Goal: Transaction & Acquisition: Obtain resource

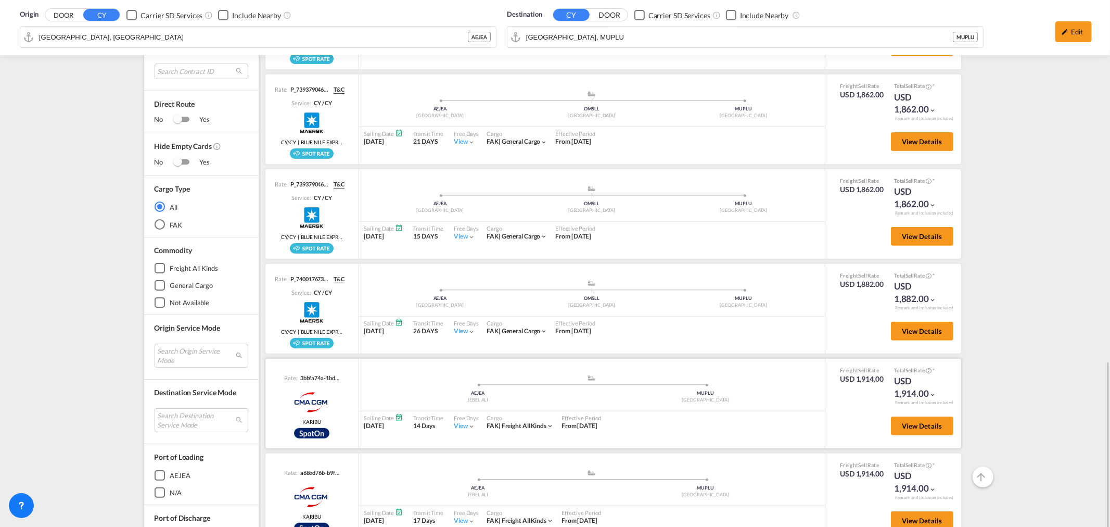
scroll to position [462, 0]
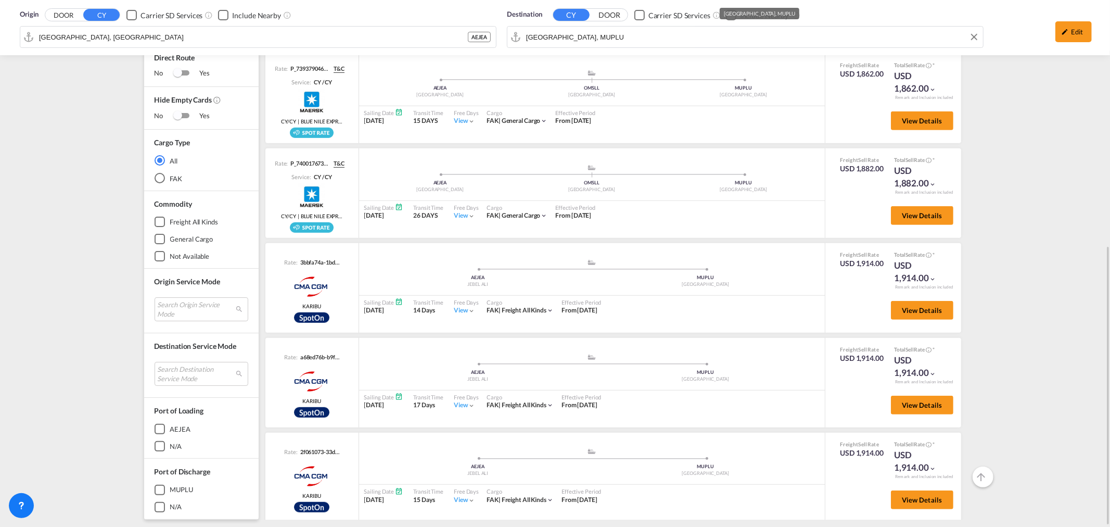
click at [552, 39] on div "Destination CY DOOR Carrier SD Services Include Nearby [GEOGRAPHIC_DATA], [GEOG…" at bounding box center [745, 29] width 487 height 51
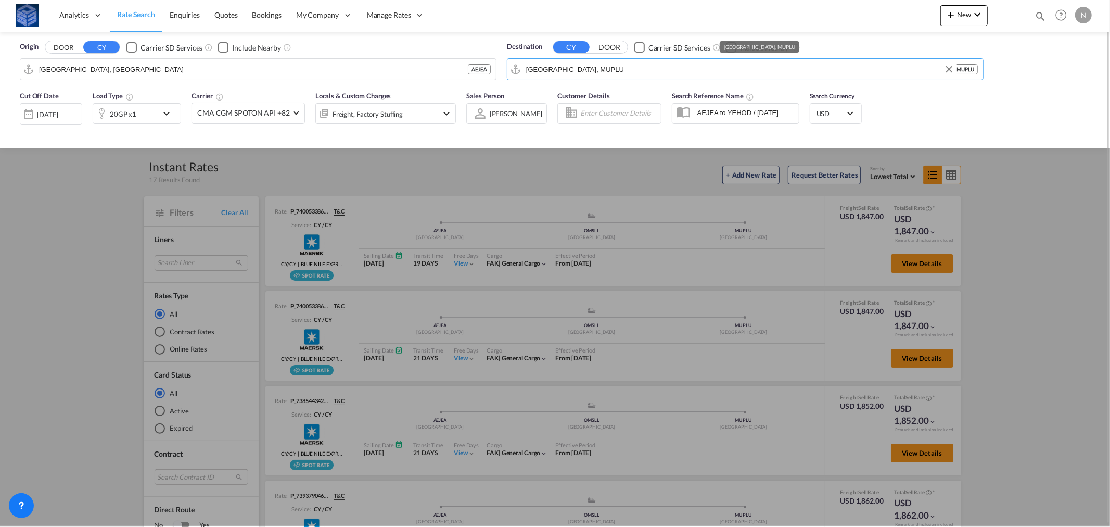
scroll to position [0, 0]
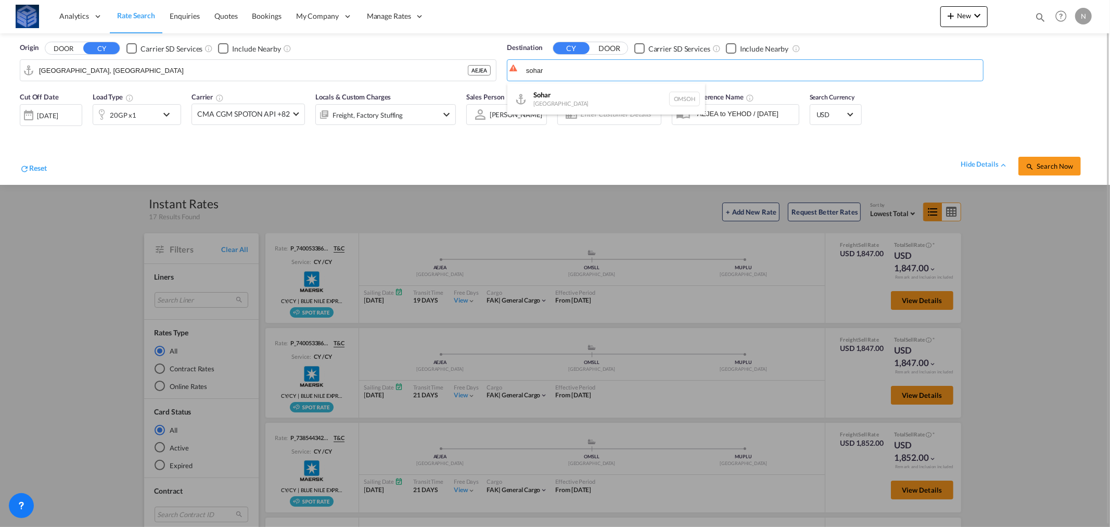
click at [533, 94] on div "Sohar [GEOGRAPHIC_DATA] [GEOGRAPHIC_DATA]" at bounding box center [607, 98] width 198 height 31
type input "Sohar, OMSOH"
click at [125, 116] on div "20GP x1" at bounding box center [123, 115] width 27 height 15
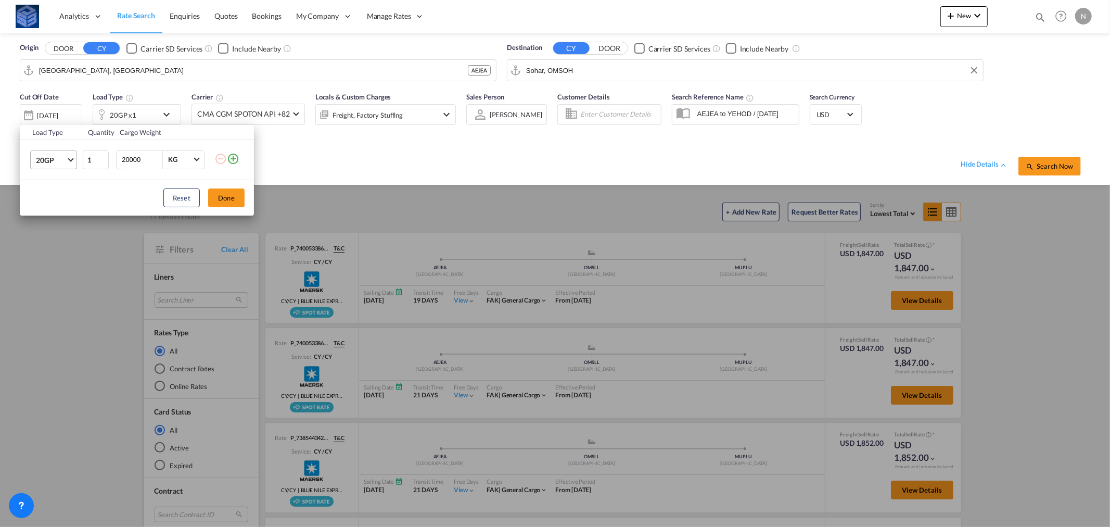
click at [64, 153] on md-select-value "20GP" at bounding box center [56, 160] width 42 height 18
click at [59, 200] on md-option "40HC" at bounding box center [63, 210] width 71 height 25
click at [231, 200] on button "Done" at bounding box center [226, 197] width 36 height 19
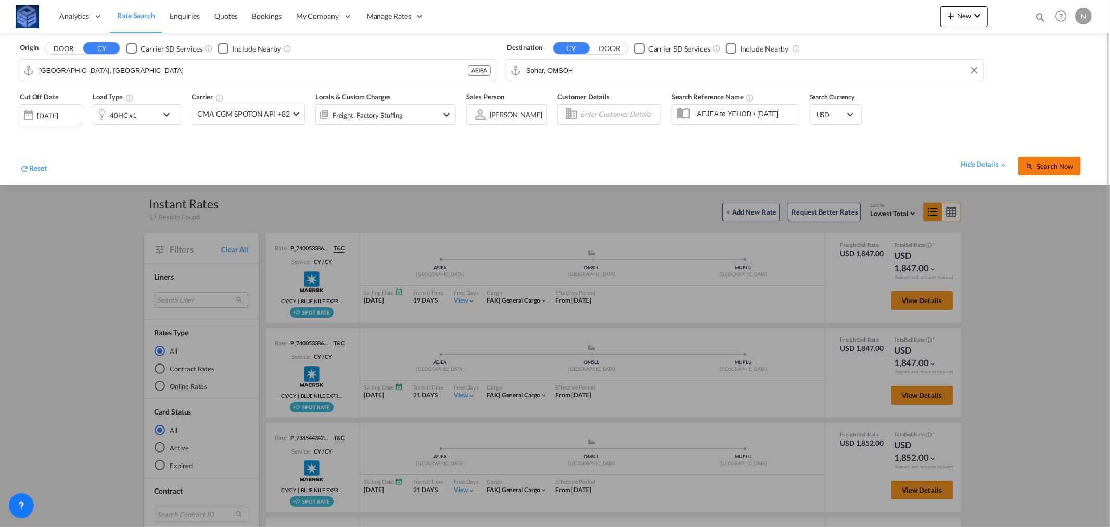
click at [1046, 165] on span "Search Now" at bounding box center [1049, 166] width 47 height 8
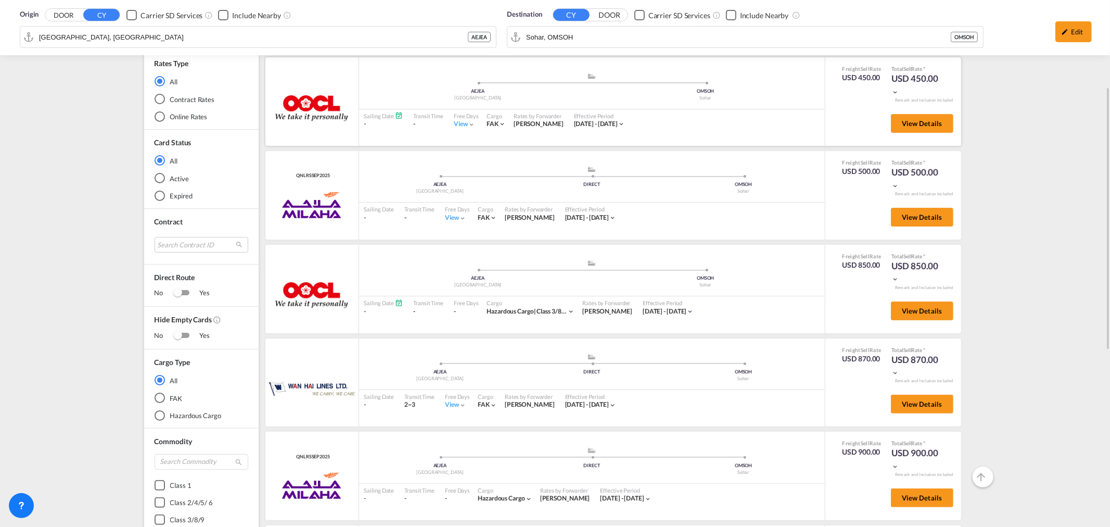
scroll to position [58, 0]
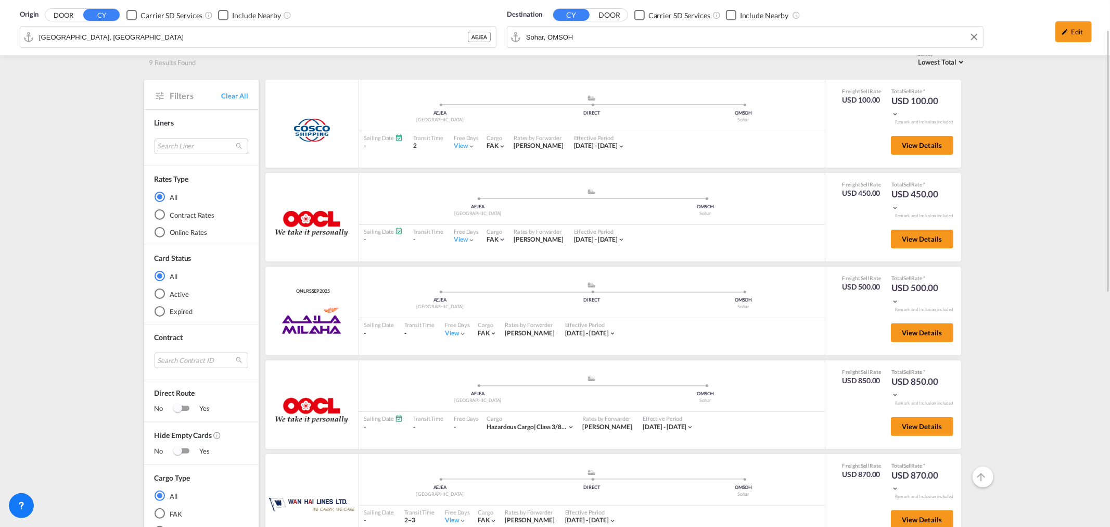
click at [558, 35] on div "Origin DOOR CY Carrier SD Services Include Nearby [GEOGRAPHIC_DATA], AEJEA AEJE…" at bounding box center [555, 27] width 1090 height 55
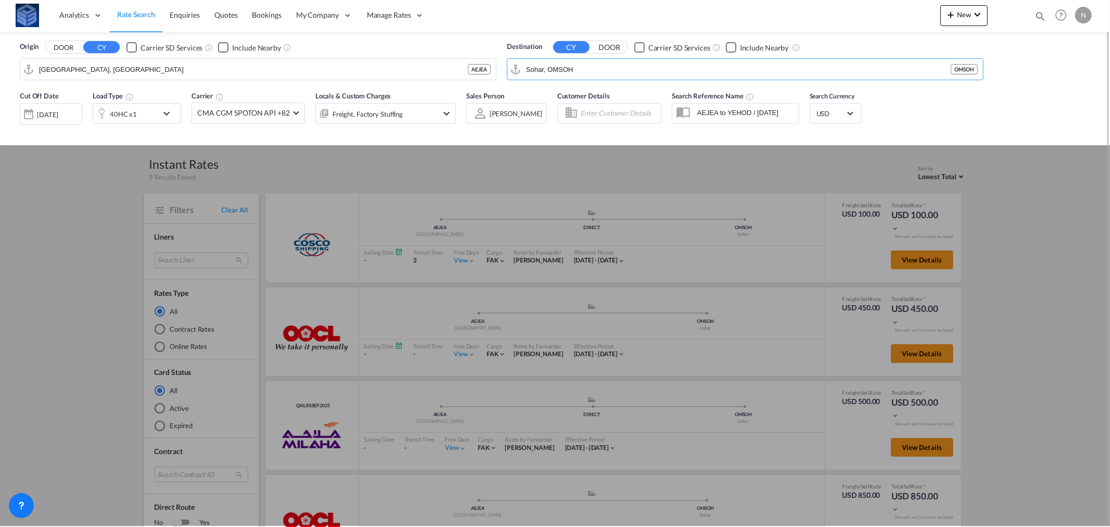
scroll to position [0, 0]
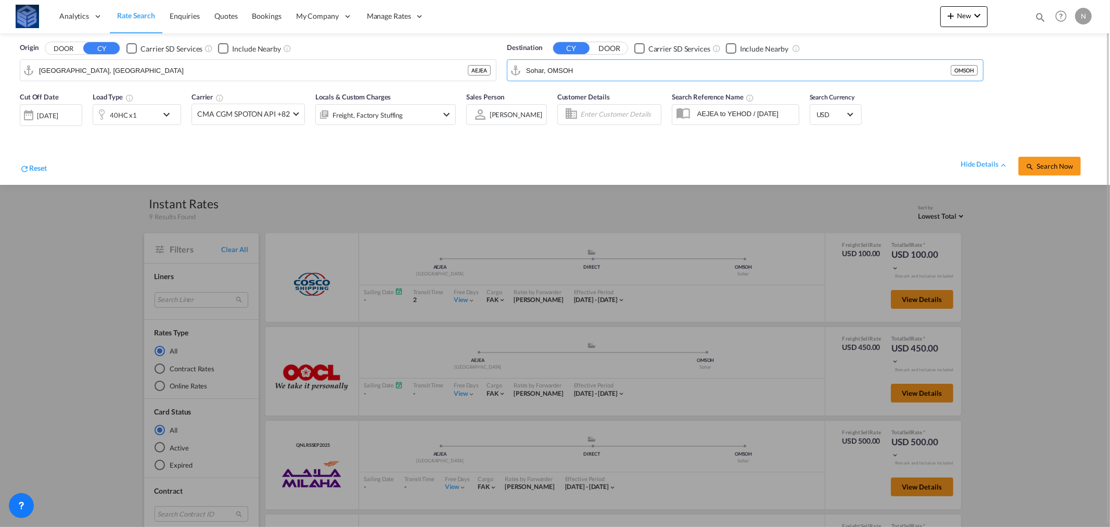
paste input "[GEOGRAPHIC_DATA]"
click at [548, 92] on div "Luanda [GEOGRAPHIC_DATA] [PERSON_NAME]" at bounding box center [607, 98] width 198 height 31
type input "Luanda, AOLAD"
click at [128, 113] on div "40HC x1" at bounding box center [123, 115] width 27 height 15
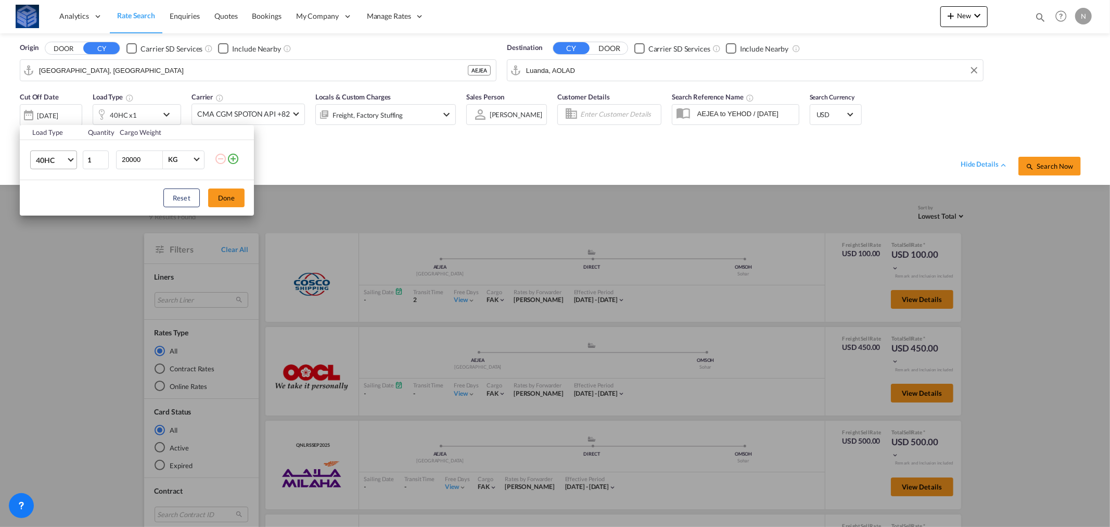
click at [63, 157] on span "40HC" at bounding box center [51, 160] width 30 height 10
click at [47, 110] on div "20GP" at bounding box center [45, 110] width 18 height 10
click at [239, 196] on button "Done" at bounding box center [226, 197] width 36 height 19
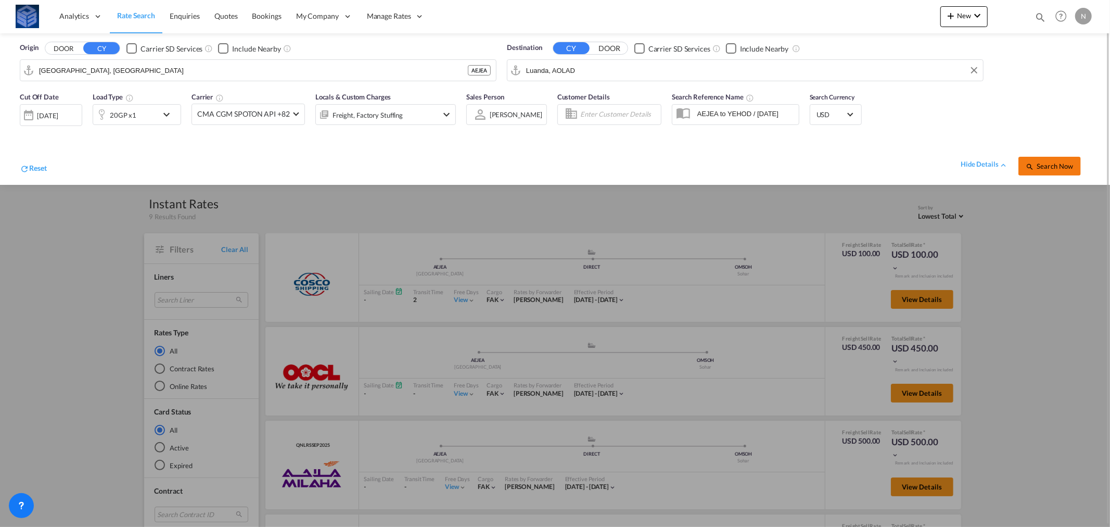
click at [1043, 171] on button "Search Now" at bounding box center [1050, 166] width 62 height 19
click at [1050, 169] on span "Search Now" at bounding box center [1049, 166] width 47 height 8
click at [56, 117] on div "[DATE]" at bounding box center [49, 114] width 21 height 9
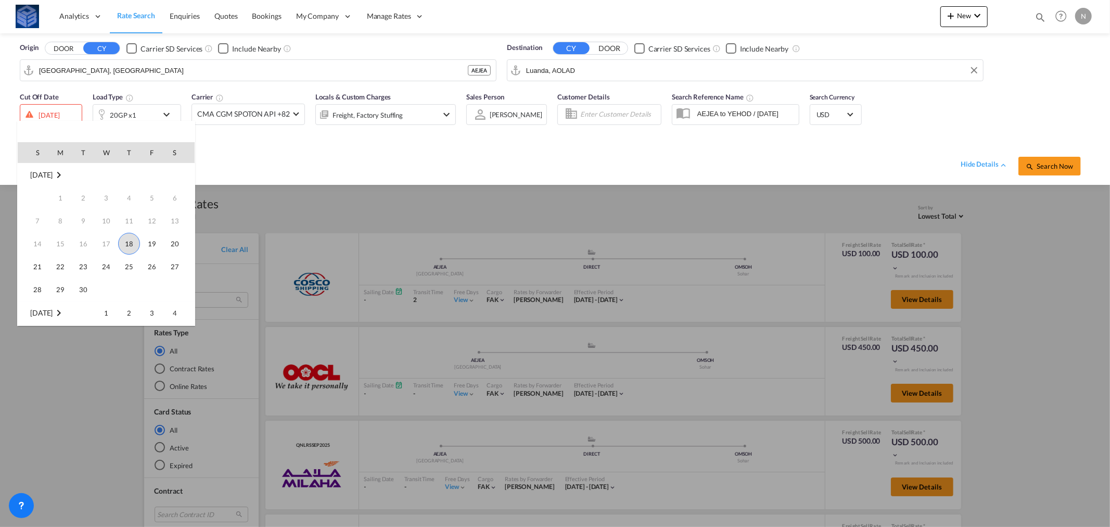
click at [133, 246] on span "18" at bounding box center [129, 244] width 22 height 22
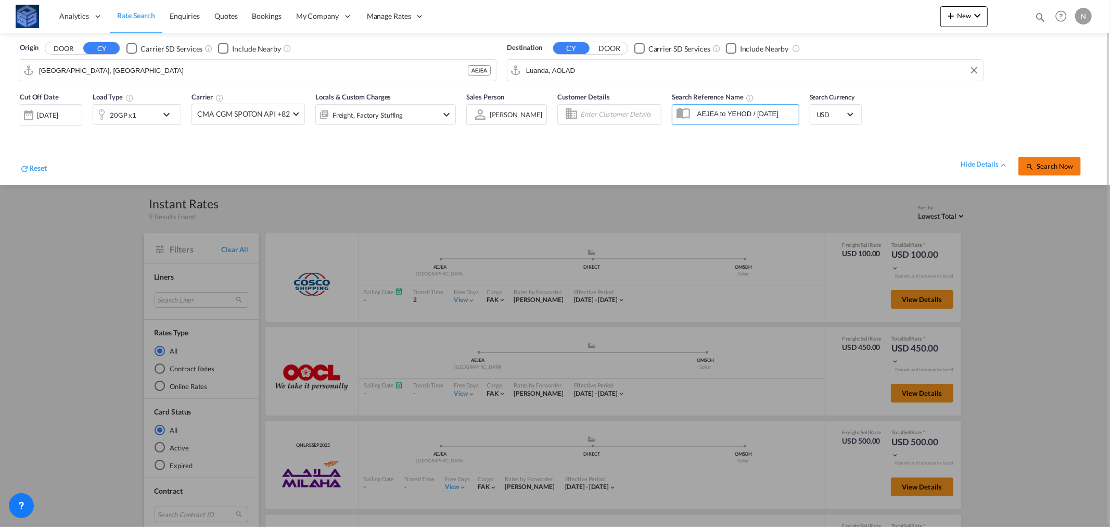
click at [1059, 168] on span "Search Now" at bounding box center [1049, 166] width 47 height 8
